Goal: Task Accomplishment & Management: Use online tool/utility

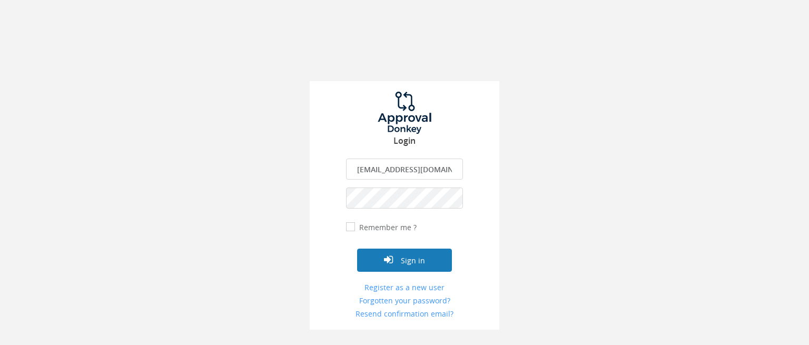
click at [404, 258] on button "Sign in" at bounding box center [404, 260] width 95 height 23
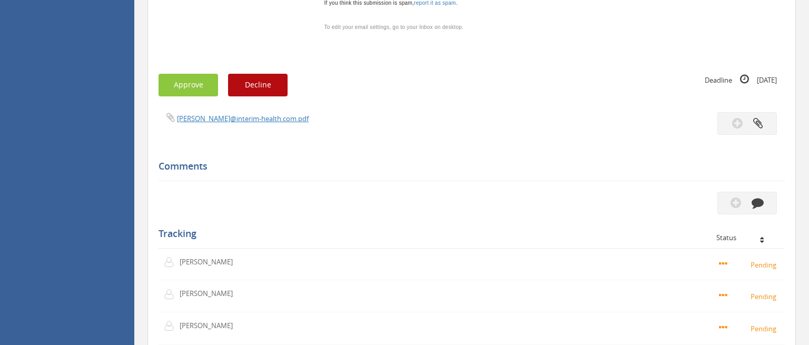
scroll to position [1224, 0]
click at [182, 72] on button "Approve" at bounding box center [189, 83] width 60 height 23
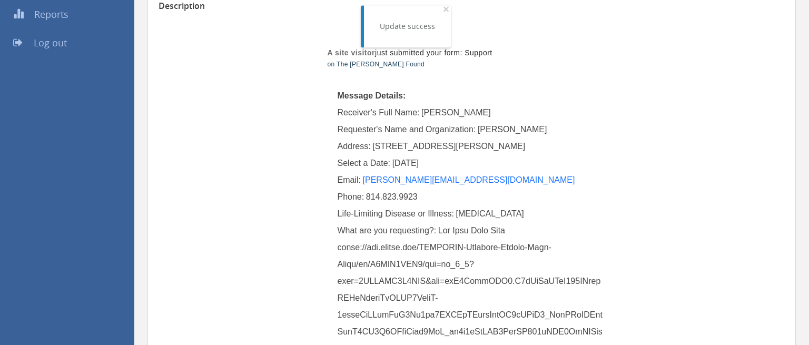
scroll to position [111, 0]
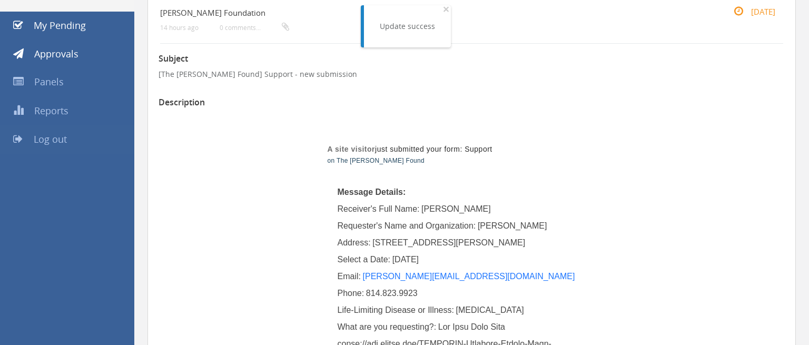
click at [61, 140] on span "Log out" at bounding box center [50, 139] width 33 height 13
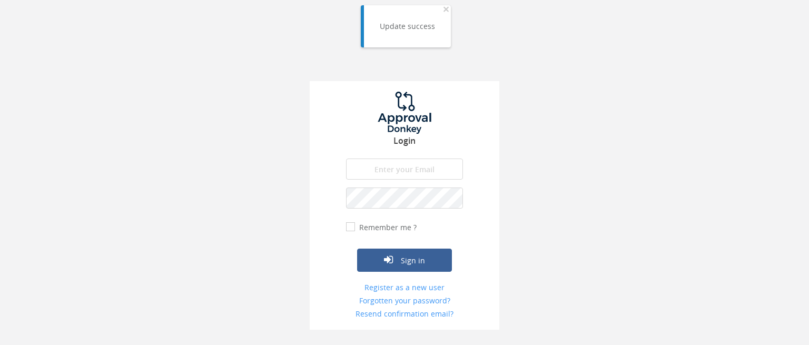
type input "[EMAIL_ADDRESS][DOMAIN_NAME]"
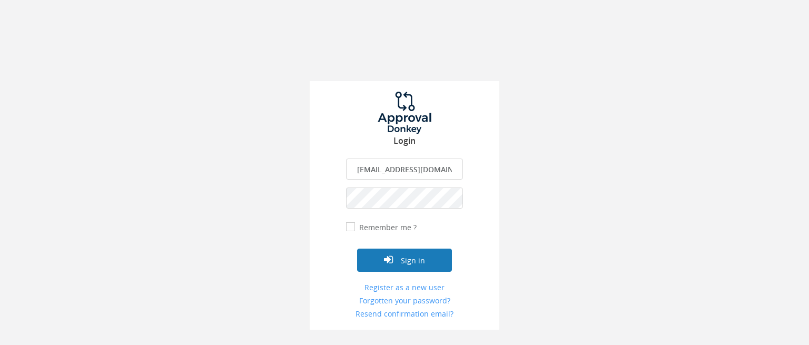
click at [414, 262] on button "Sign in" at bounding box center [404, 260] width 95 height 23
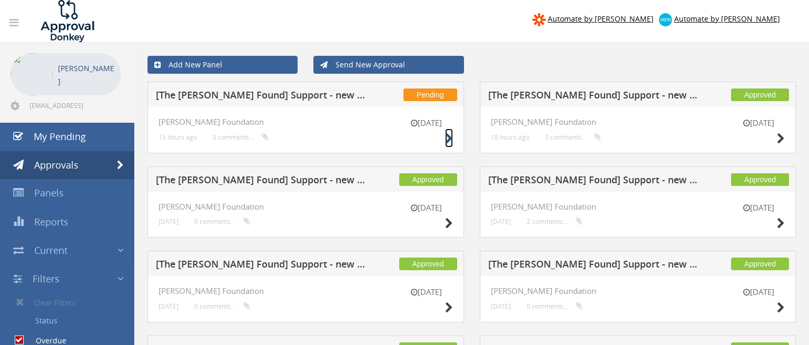
click at [449, 137] on icon at bounding box center [449, 138] width 8 height 11
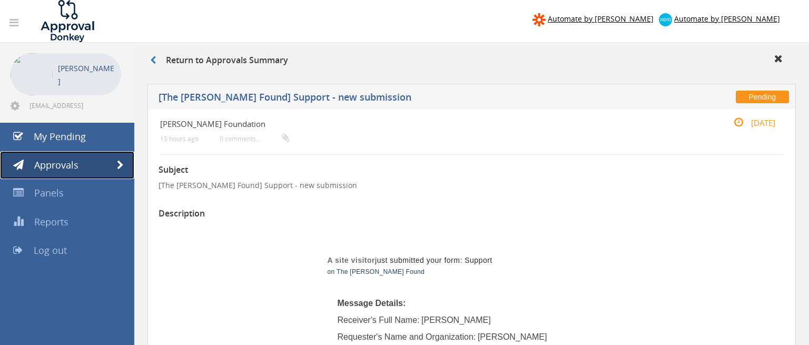
click at [57, 165] on span "Approvals" at bounding box center [56, 165] width 44 height 13
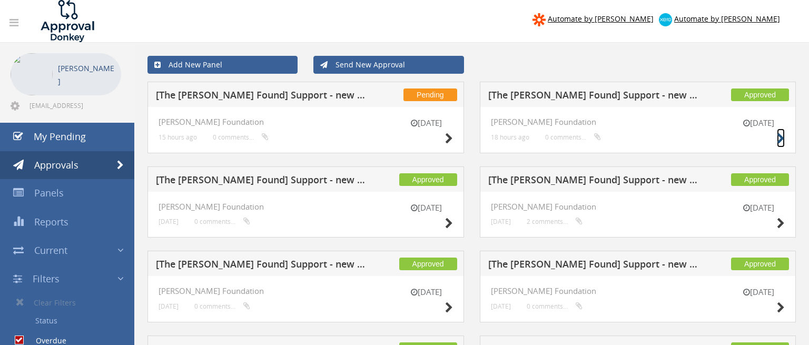
click at [780, 134] on icon at bounding box center [781, 138] width 8 height 11
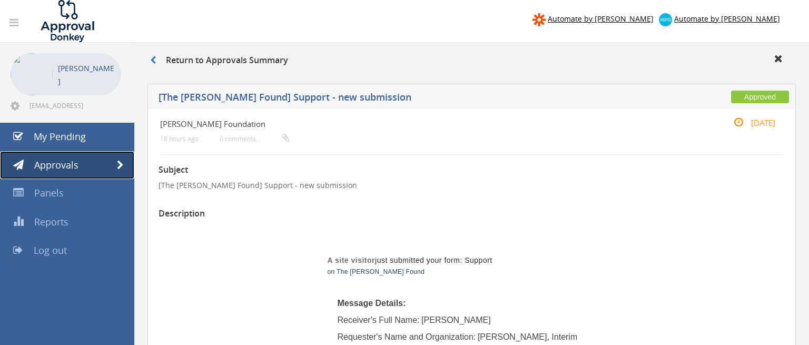
click at [64, 163] on span "Approvals" at bounding box center [56, 165] width 44 height 13
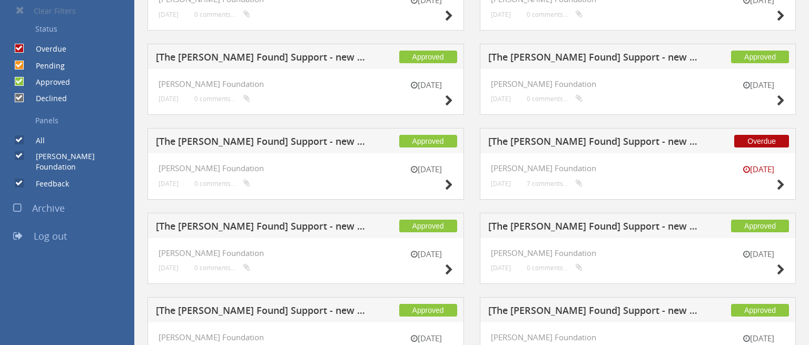
scroll to position [333, 0]
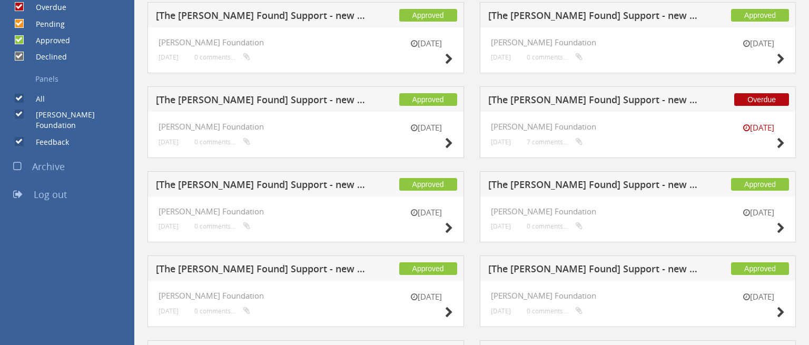
click at [58, 188] on span "Log out" at bounding box center [50, 194] width 33 height 13
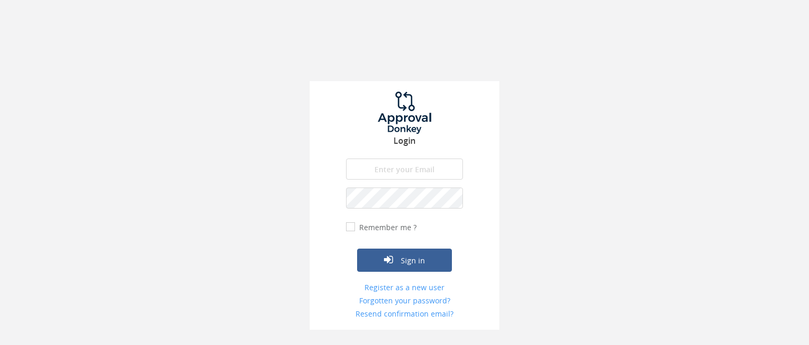
type input "[EMAIL_ADDRESS][DOMAIN_NAME]"
